Goal: Task Accomplishment & Management: Complete application form

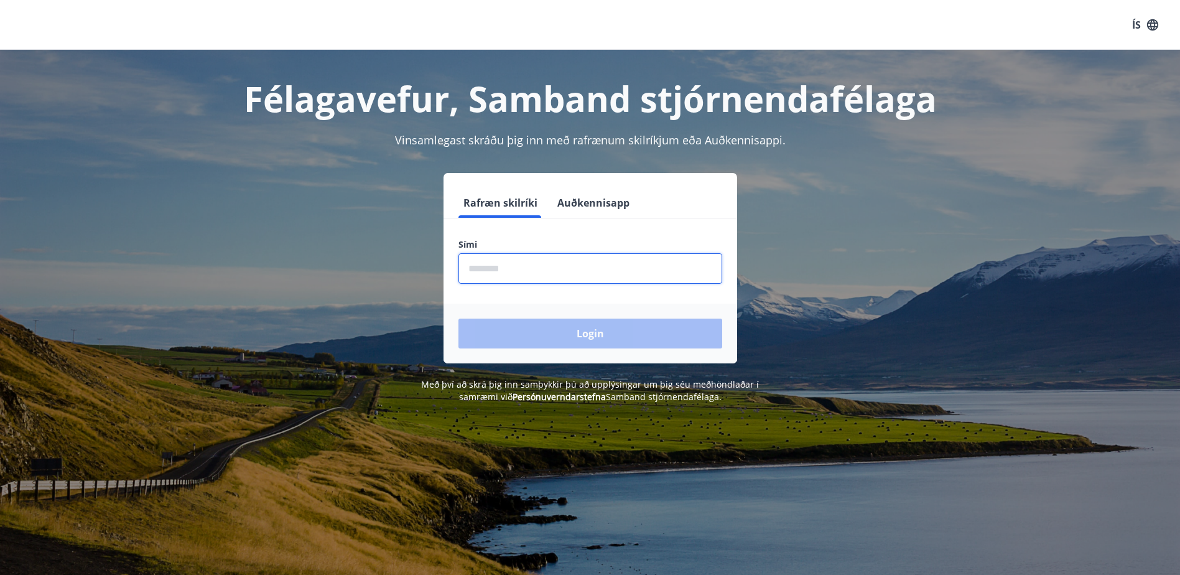
click at [503, 264] on input "phone" at bounding box center [590, 268] width 264 height 30
type input "********"
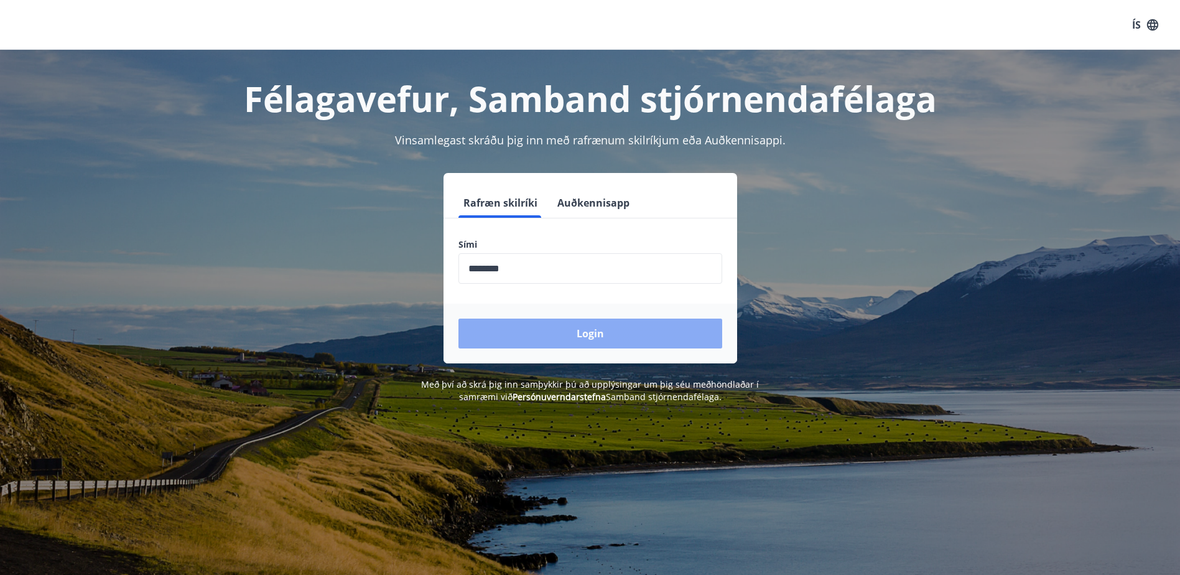
click at [595, 333] on button "Login" at bounding box center [590, 334] width 264 height 30
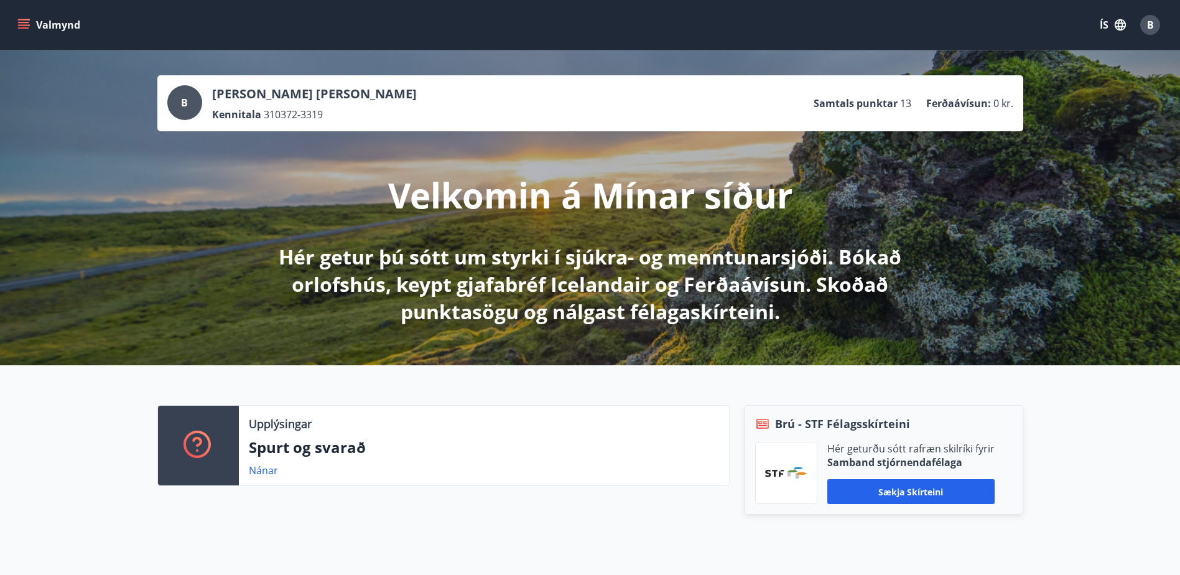
click at [25, 23] on icon "menu" at bounding box center [23, 22] width 11 height 1
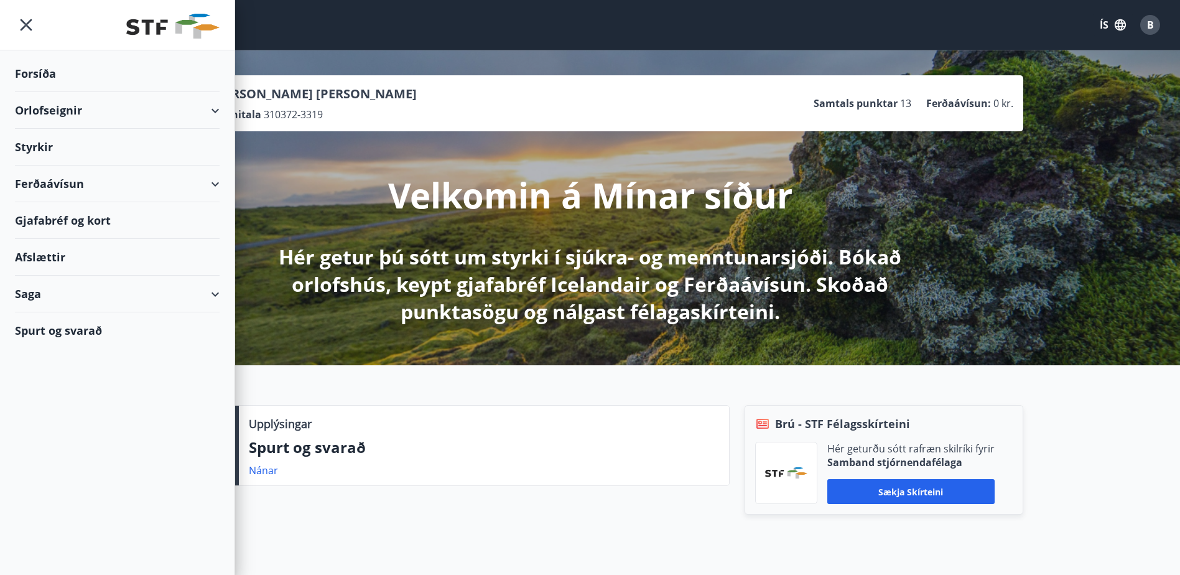
click at [47, 109] on div "Orlofseignir" at bounding box center [117, 110] width 205 height 37
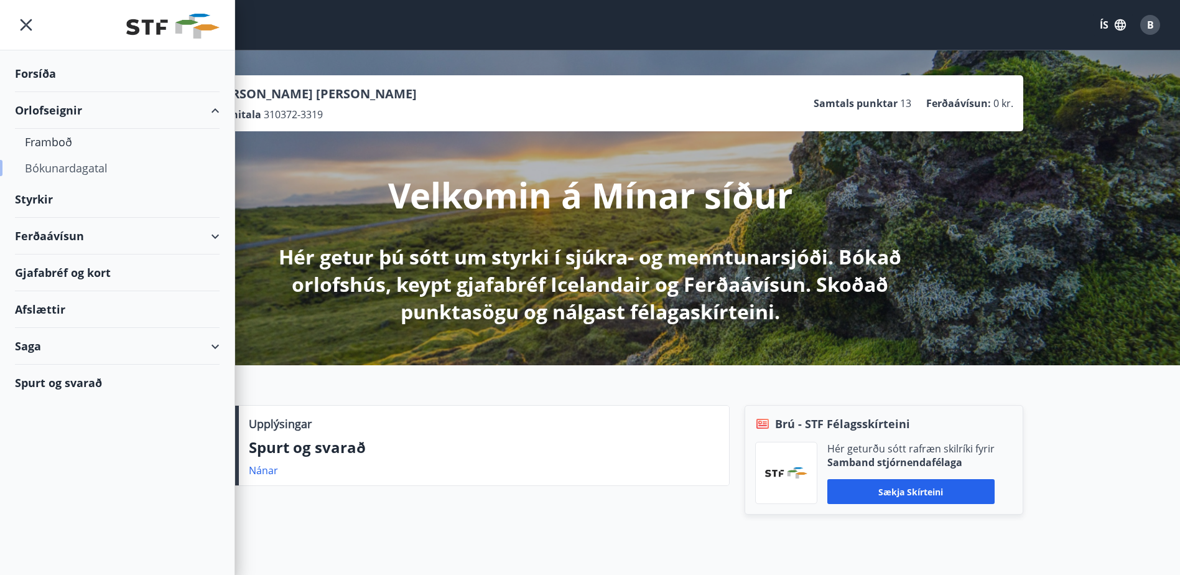
click at [52, 169] on div "Bókunardagatal" at bounding box center [117, 168] width 185 height 26
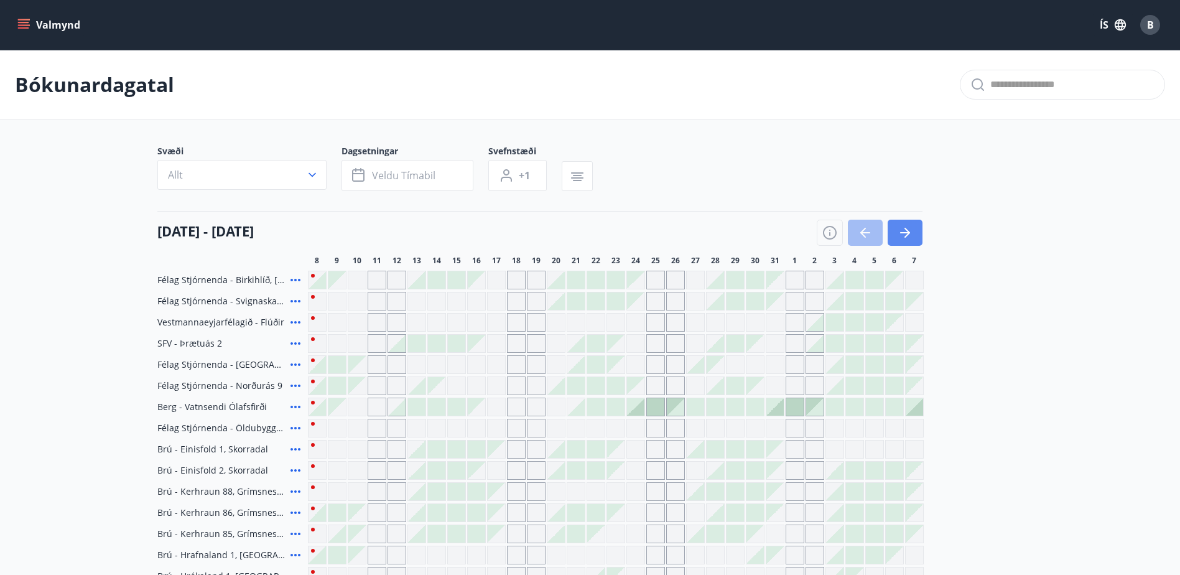
click at [906, 230] on icon "button" at bounding box center [908, 233] width 6 height 10
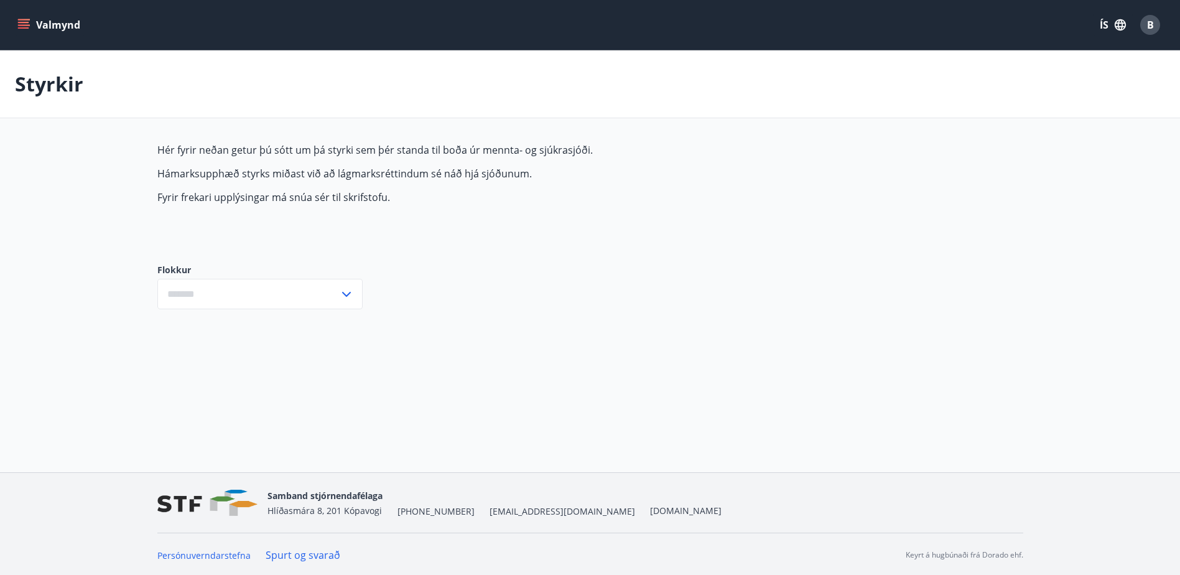
type input "***"
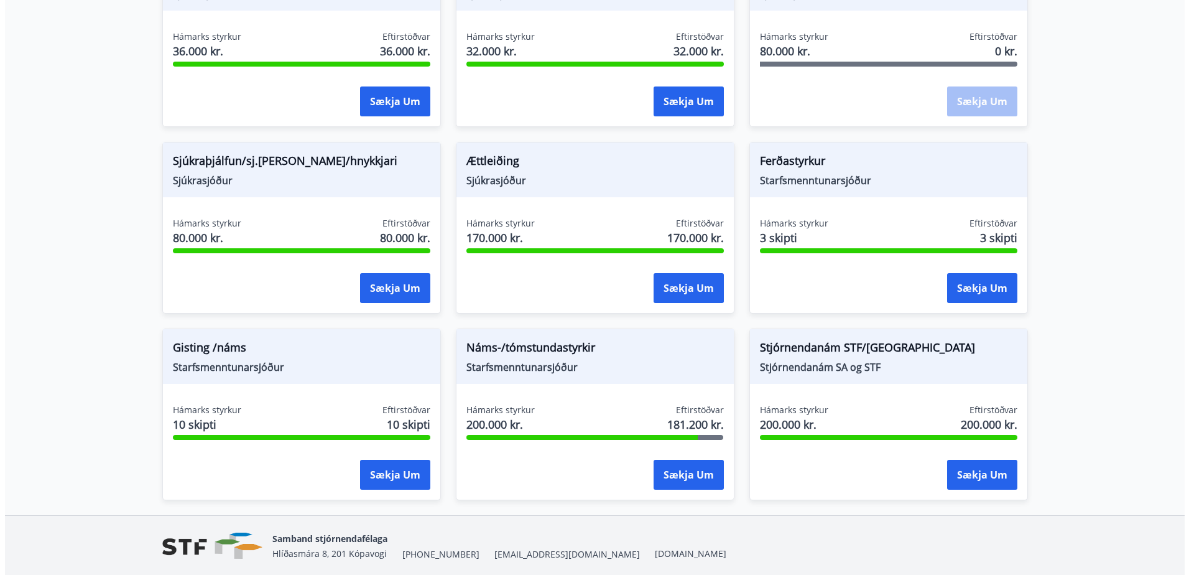
scroll to position [978, 0]
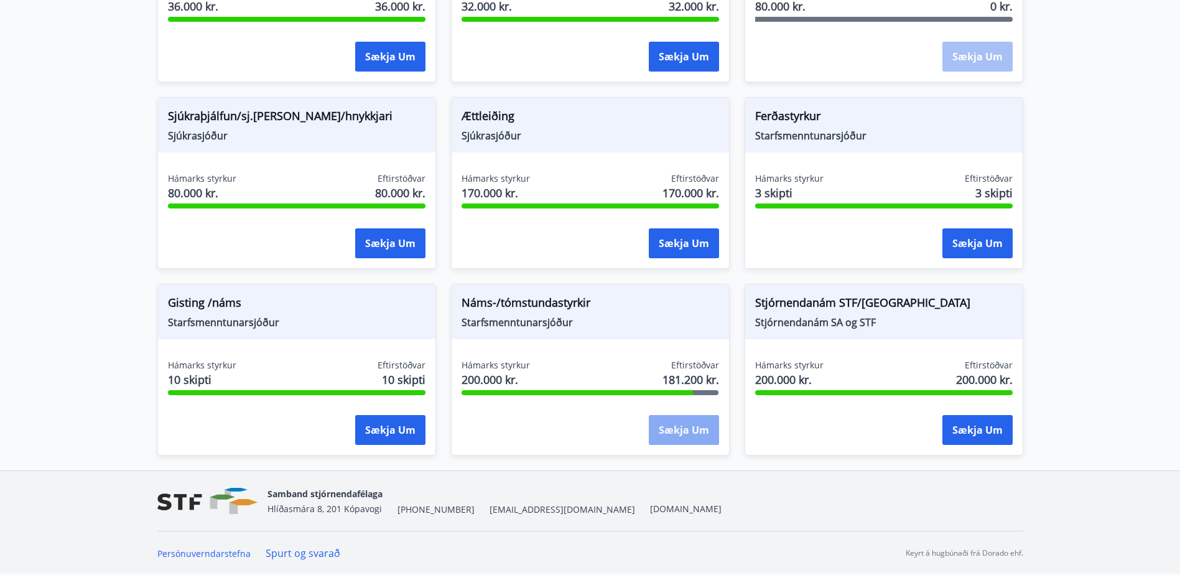
click at [700, 432] on button "Sækja um" at bounding box center [684, 430] width 70 height 30
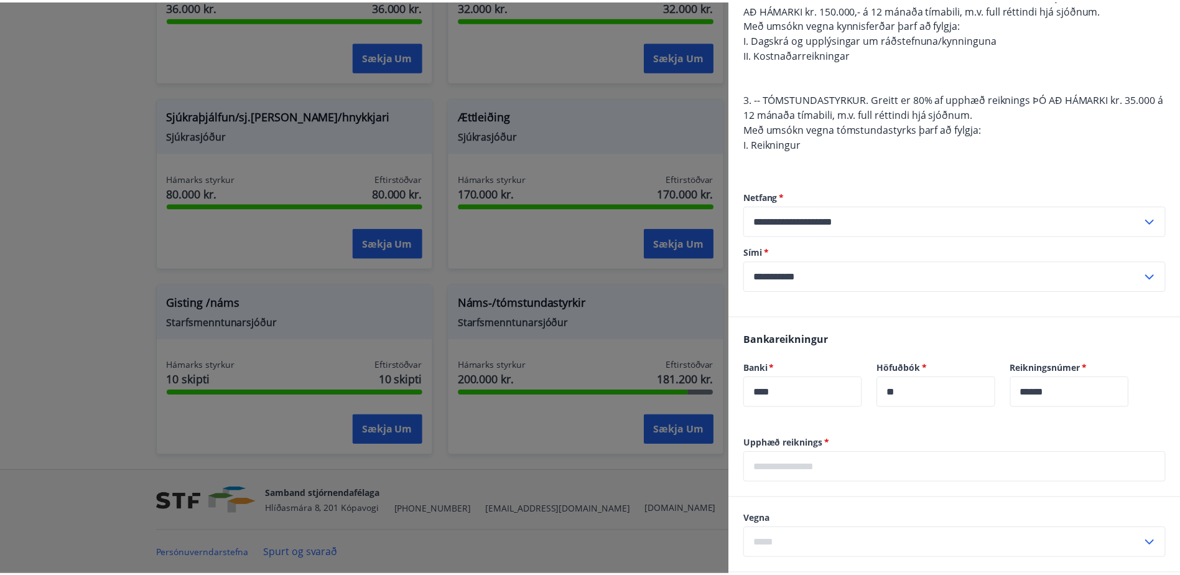
scroll to position [311, 0]
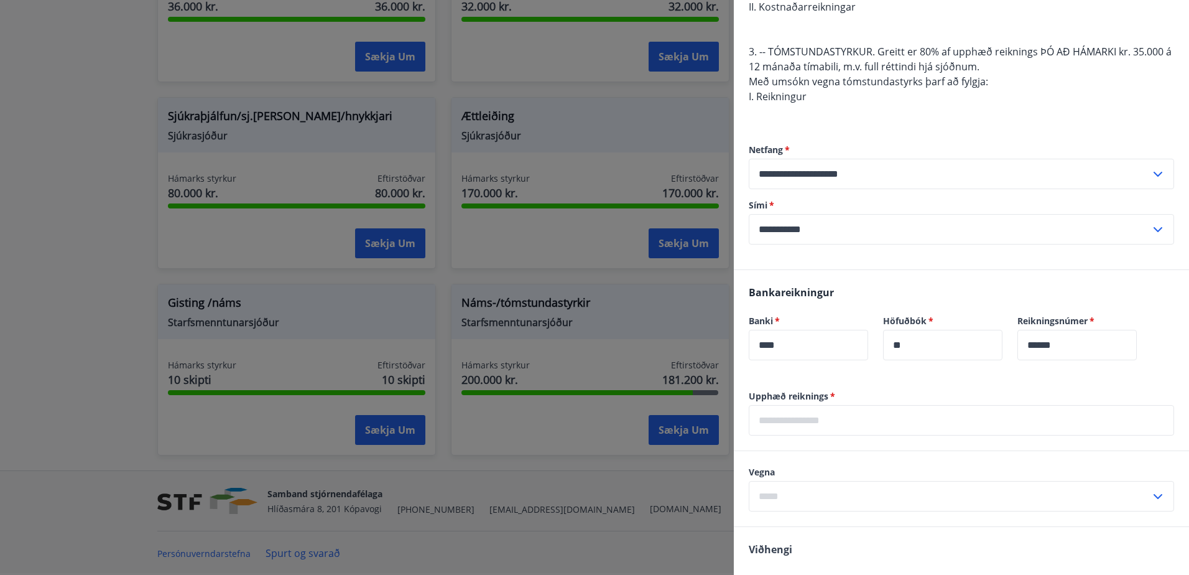
click at [683, 493] on div at bounding box center [594, 287] width 1189 height 575
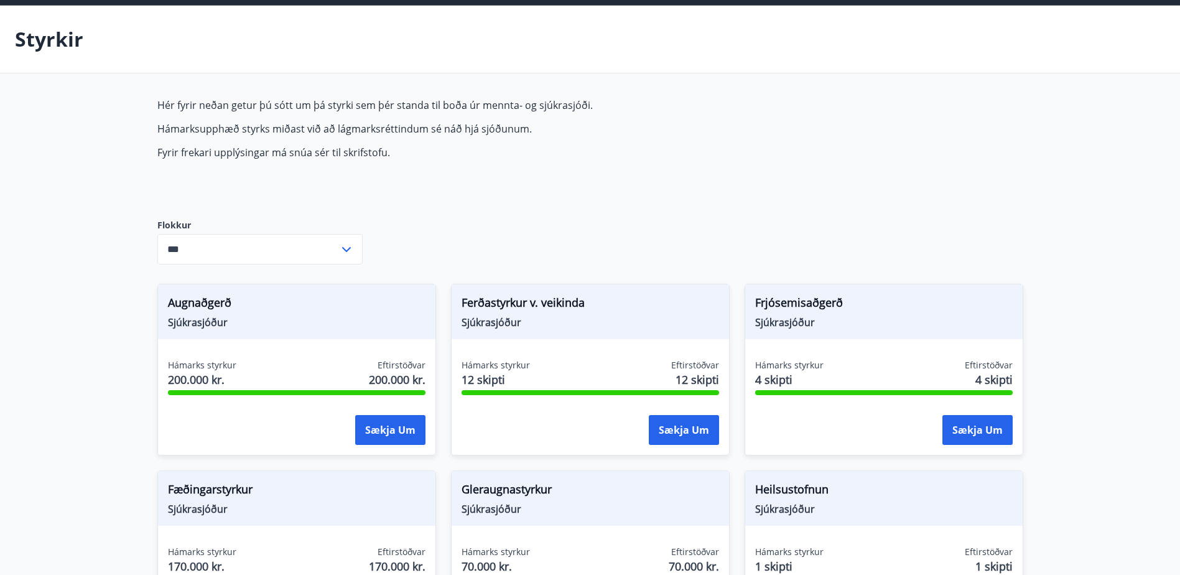
scroll to position [0, 0]
